Goal: Browse casually: Explore the website without a specific task or goal

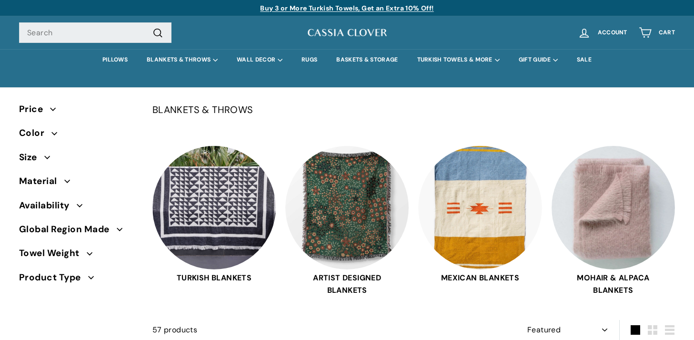
select select "manual"
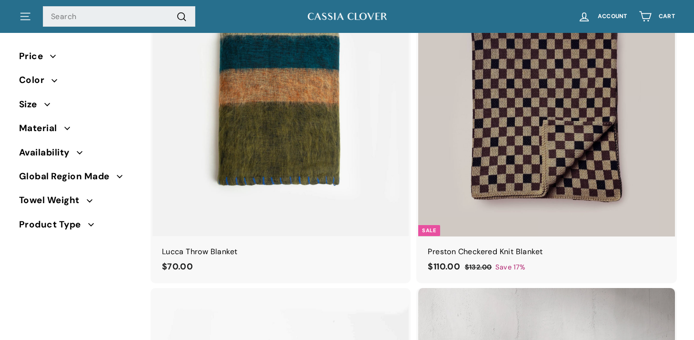
scroll to position [386, 0]
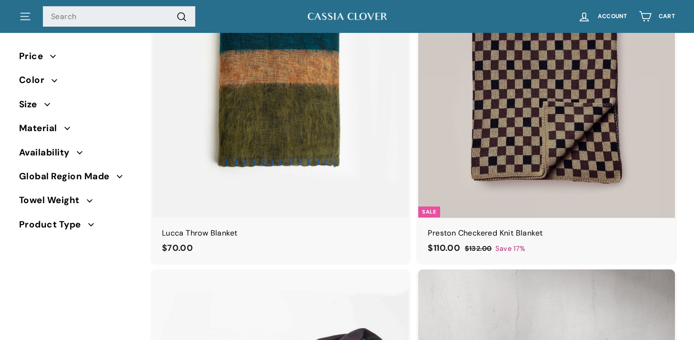
click at [605, 90] on img at bounding box center [546, 88] width 257 height 257
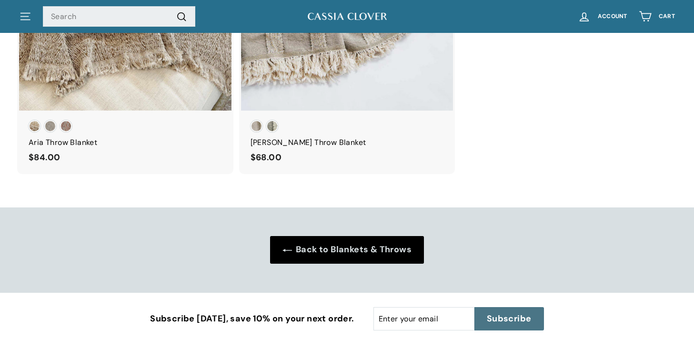
scroll to position [1632, 0]
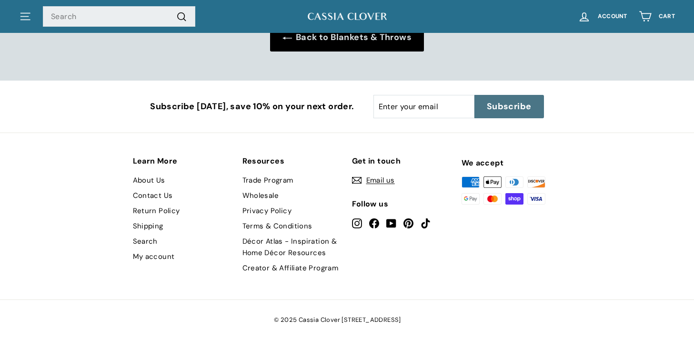
click at [143, 182] on link "About Us" at bounding box center [149, 179] width 32 height 15
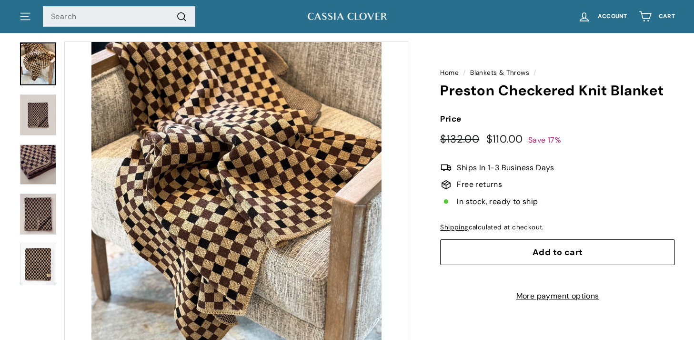
scroll to position [0, 0]
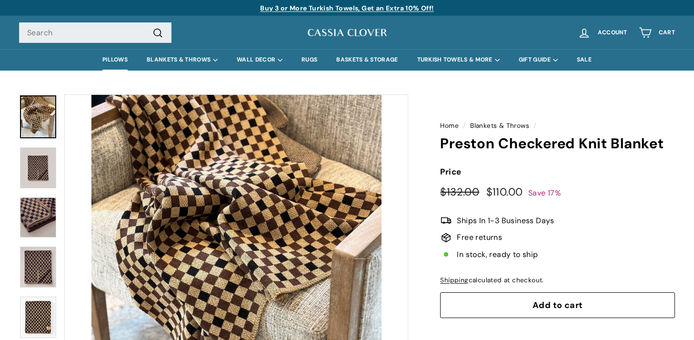
click at [106, 59] on link "PILLOWS" at bounding box center [115, 59] width 44 height 21
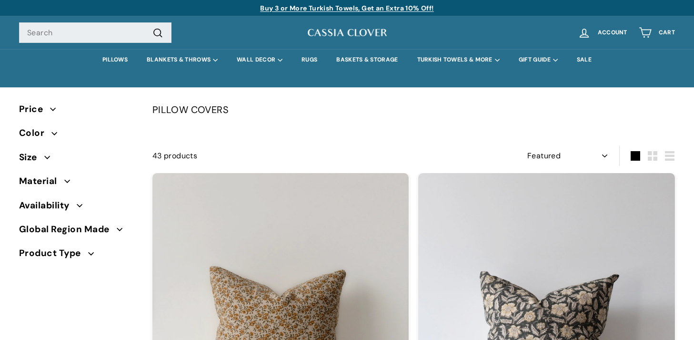
select select "manual"
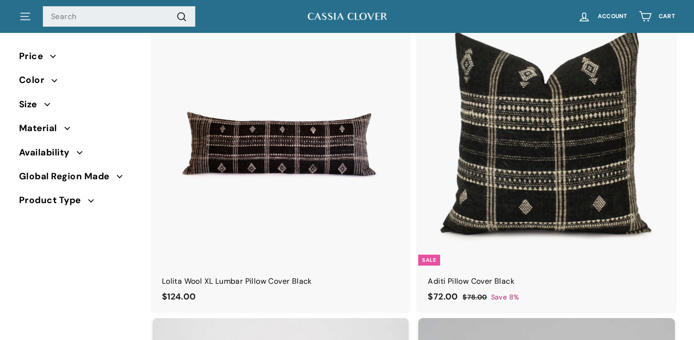
scroll to position [801, 0]
